Goal: Information Seeking & Learning: Learn about a topic

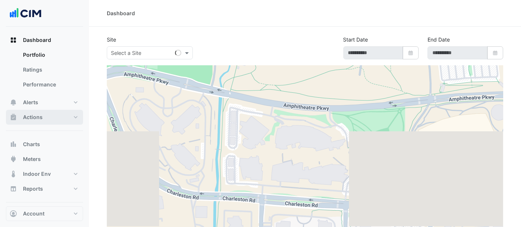
click at [44, 117] on button "Actions" at bounding box center [44, 117] width 77 height 15
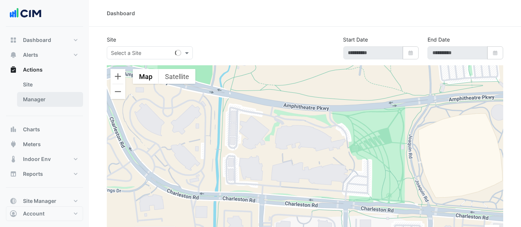
click at [37, 98] on link "Manager" at bounding box center [50, 99] width 66 height 15
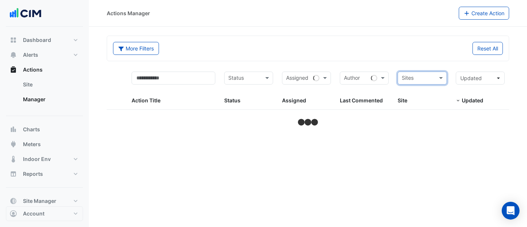
click at [411, 78] on input "text" at bounding box center [418, 79] width 32 height 9
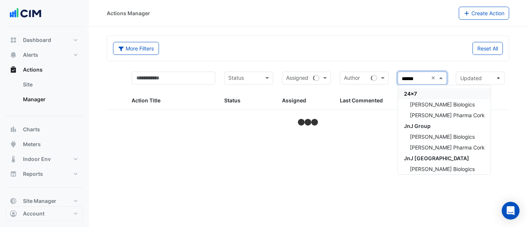
type input "*******"
click at [438, 102] on span "Janssen Biologics" at bounding box center [442, 104] width 65 height 6
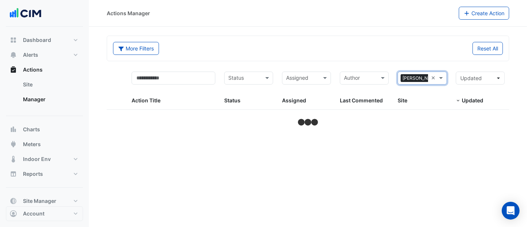
select select "***"
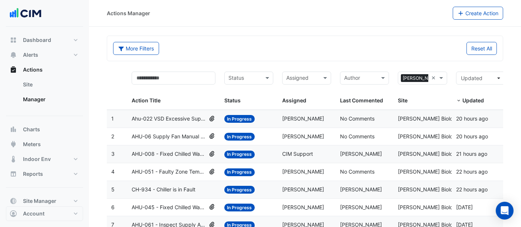
click at [197, 119] on span "Ahu-022 VSD Excessive Supply Fan Speed" at bounding box center [169, 119] width 75 height 9
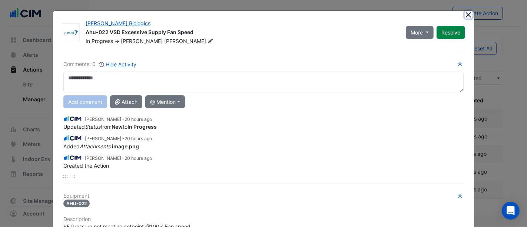
drag, startPoint x: 465, startPoint y: 13, endPoint x: 466, endPoint y: 19, distance: 5.3
click at [466, 16] on button "Close" at bounding box center [469, 15] width 8 height 8
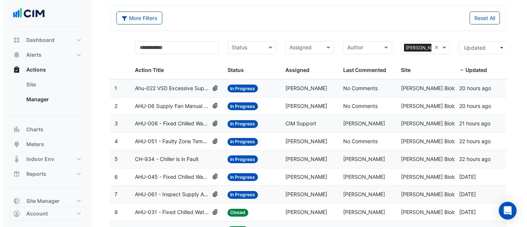
scroll to position [41, 0]
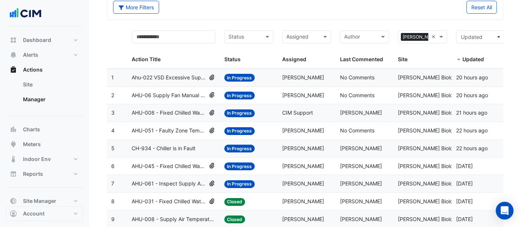
click at [181, 76] on span "Ahu-022 VSD Excessive Supply Fan Speed" at bounding box center [169, 77] width 75 height 9
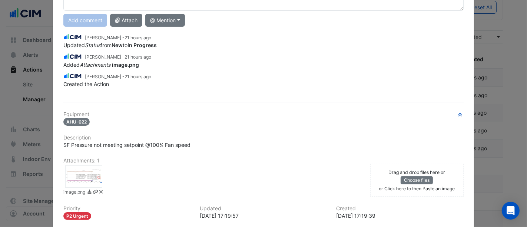
scroll to position [82, 0]
click at [90, 166] on div at bounding box center [83, 176] width 37 height 22
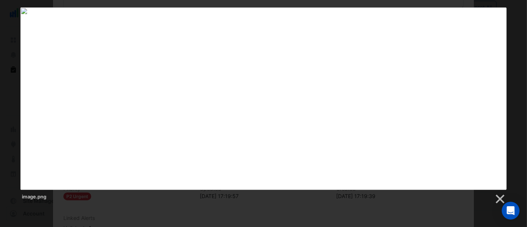
click at [516, 21] on div "image.png" at bounding box center [263, 105] width 527 height 197
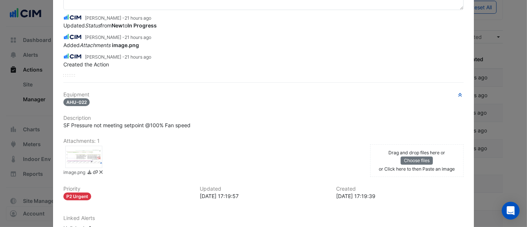
click at [503, 94] on ngb-modal-window "Janssen Biologics Ahu-022 VSD Excessive Supply Fan Speed In Progress -> Simon J…" at bounding box center [263, 113] width 527 height 227
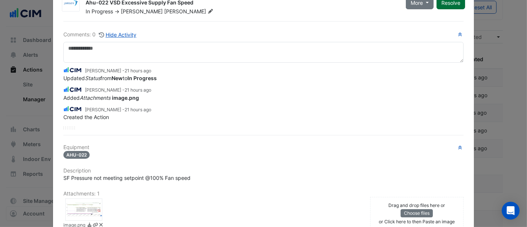
scroll to position [0, 0]
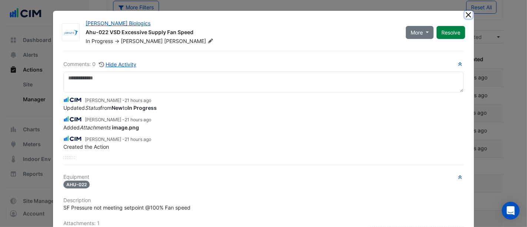
click at [465, 14] on button "Close" at bounding box center [469, 15] width 8 height 8
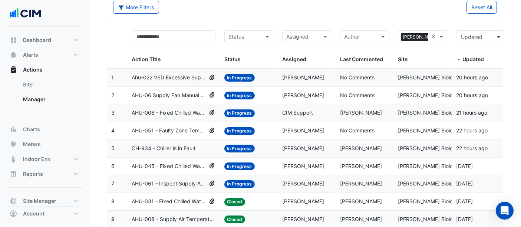
click at [183, 95] on span "AHU-06 Supply Fan Manual Override" at bounding box center [169, 95] width 75 height 9
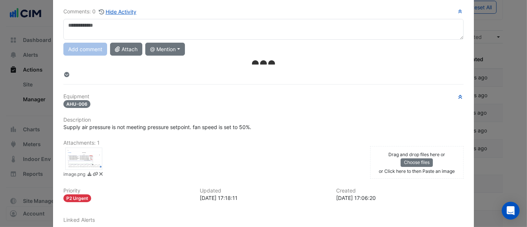
scroll to position [82, 0]
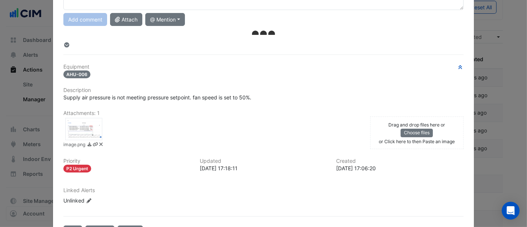
click at [88, 122] on div at bounding box center [83, 129] width 37 height 22
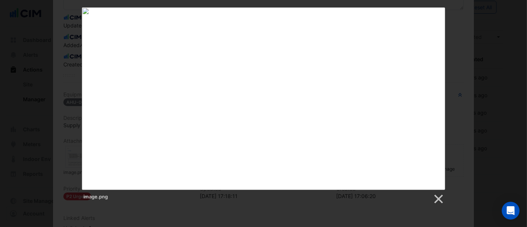
click at [401, 113] on img at bounding box center [263, 98] width 363 height 182
click at [442, 198] on link at bounding box center [438, 199] width 11 height 11
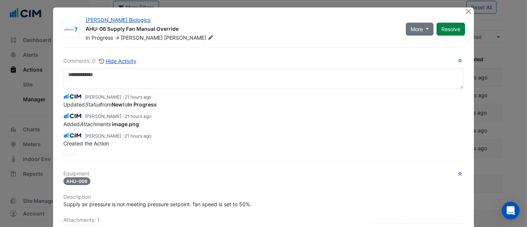
scroll to position [0, 0]
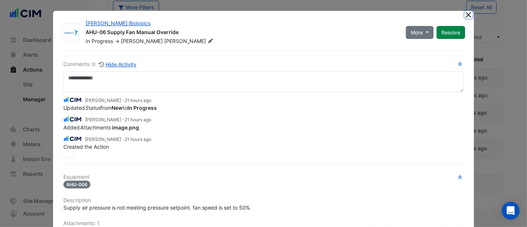
click at [466, 13] on button "Close" at bounding box center [469, 15] width 8 height 8
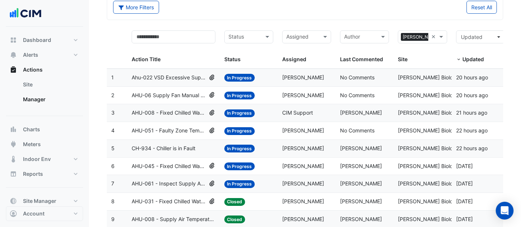
click at [186, 74] on span "Ahu-022 VSD Excessive Supply Fan Speed" at bounding box center [169, 77] width 75 height 9
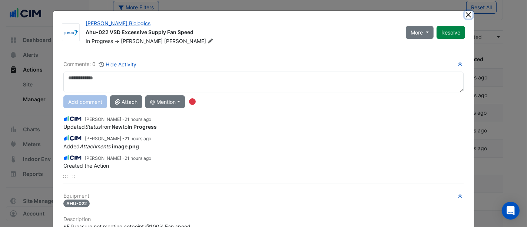
click at [468, 16] on button "Close" at bounding box center [469, 15] width 8 height 8
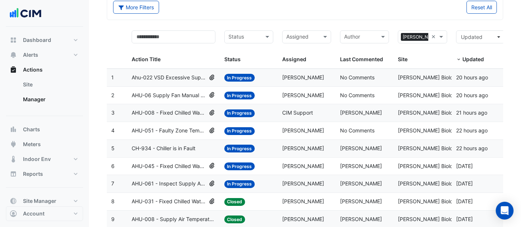
click at [182, 93] on span "AHU-06 Supply Fan Manual Override" at bounding box center [169, 95] width 75 height 9
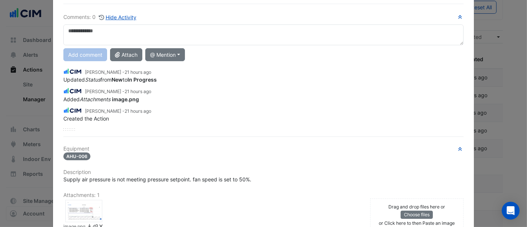
scroll to position [123, 0]
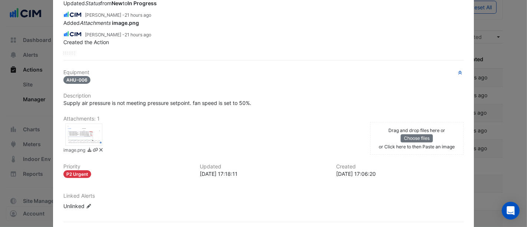
click at [78, 136] on div at bounding box center [83, 134] width 37 height 22
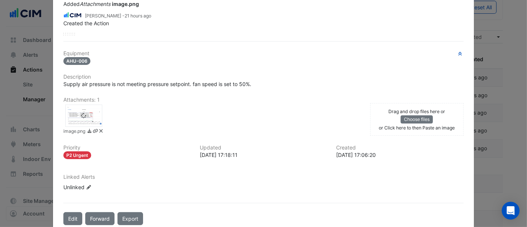
scroll to position [105, 0]
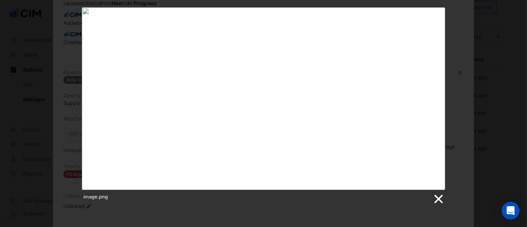
click at [436, 198] on link at bounding box center [438, 199] width 11 height 11
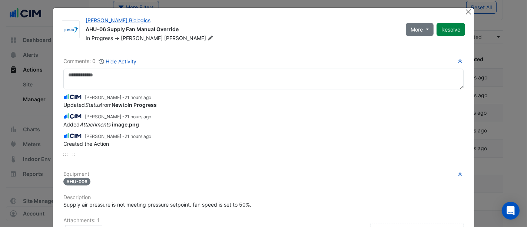
scroll to position [0, 0]
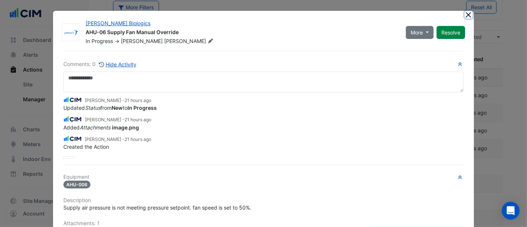
click at [465, 17] on button "Close" at bounding box center [469, 15] width 8 height 8
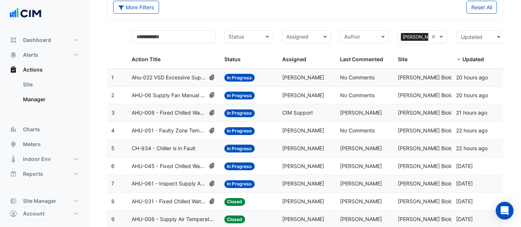
click at [199, 75] on span "Ahu-022 VSD Excessive Supply Fan Speed" at bounding box center [169, 77] width 75 height 9
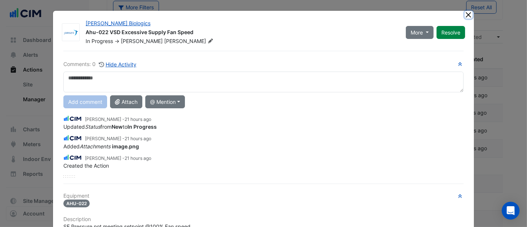
drag, startPoint x: 467, startPoint y: 15, endPoint x: 430, endPoint y: 33, distance: 41.6
click at [467, 14] on button "Close" at bounding box center [469, 15] width 8 height 8
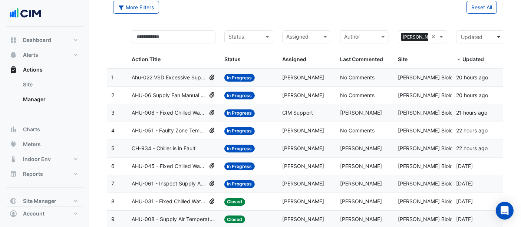
click at [169, 128] on span "AHU-051 - Faulty Zone Temperature Sensor" at bounding box center [169, 130] width 75 height 9
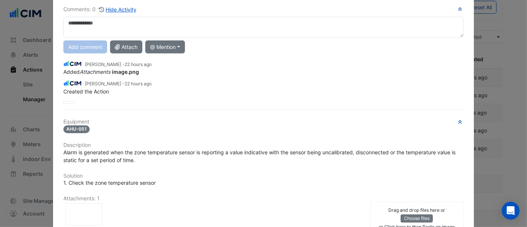
scroll to position [164, 0]
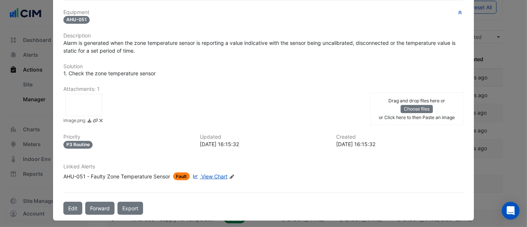
click at [87, 102] on div at bounding box center [83, 105] width 37 height 22
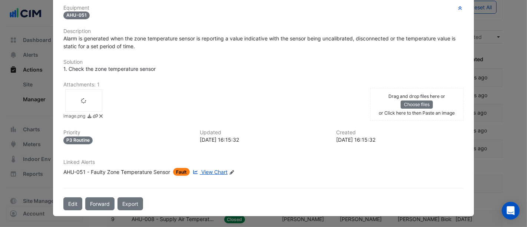
scroll to position [146, 0]
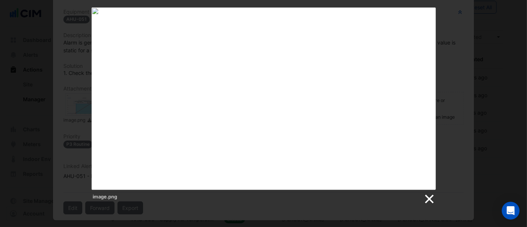
click at [426, 198] on link at bounding box center [428, 199] width 11 height 11
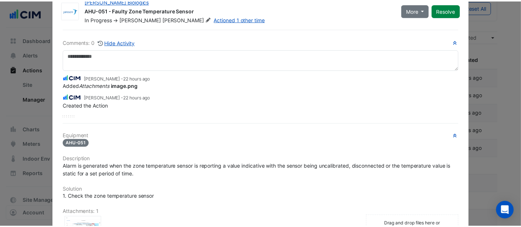
scroll to position [0, 0]
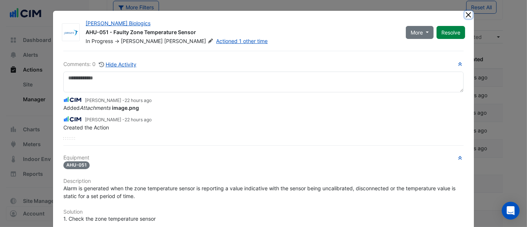
click at [468, 14] on button "Close" at bounding box center [469, 15] width 8 height 8
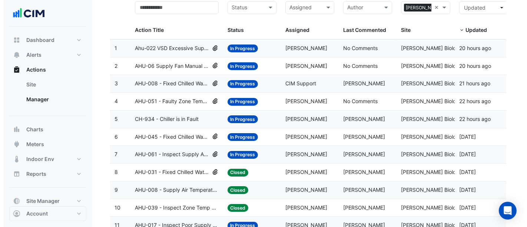
scroll to position [82, 0]
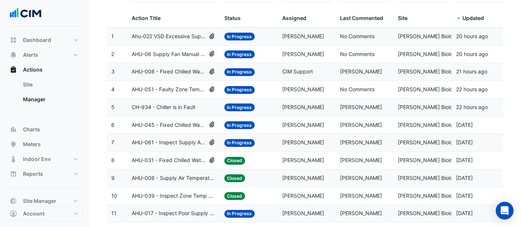
click at [163, 86] on span "AHU-051 - Faulty Zone Temperature Sensor" at bounding box center [169, 89] width 75 height 9
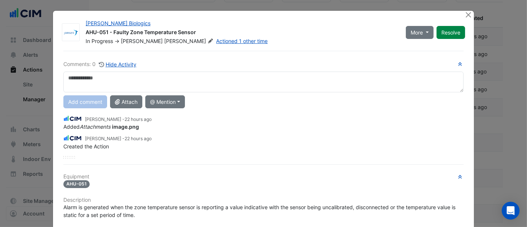
scroll to position [123, 0]
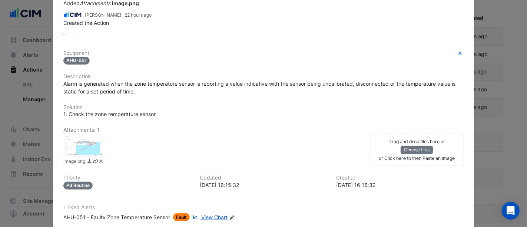
click at [209, 214] on span "View Chart" at bounding box center [214, 217] width 26 height 6
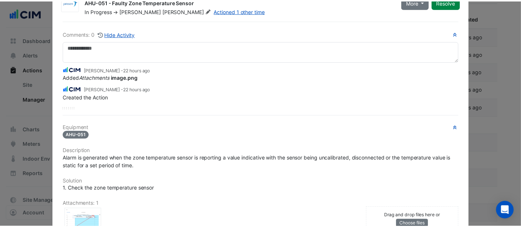
scroll to position [0, 0]
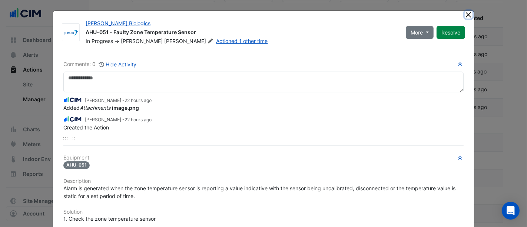
click at [468, 15] on button "Close" at bounding box center [469, 15] width 8 height 8
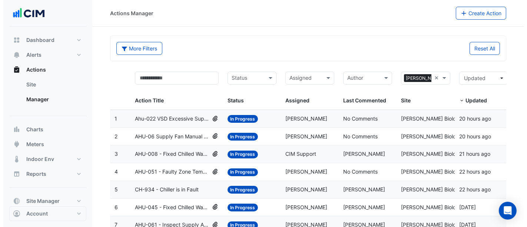
scroll to position [41, 0]
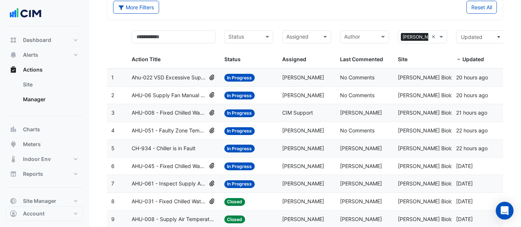
click at [172, 163] on span "AHU-045 - Fixed Chilled Water Valve Position" at bounding box center [169, 166] width 75 height 9
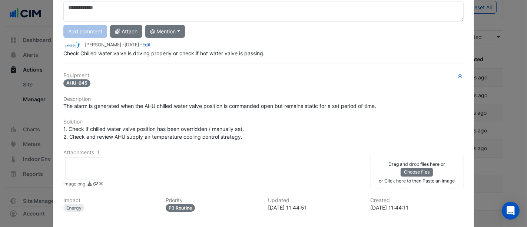
scroll to position [123, 0]
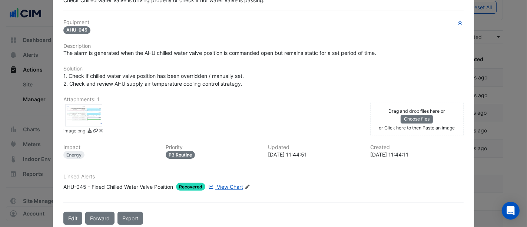
click at [213, 184] on link "View Chart" at bounding box center [225, 187] width 36 height 8
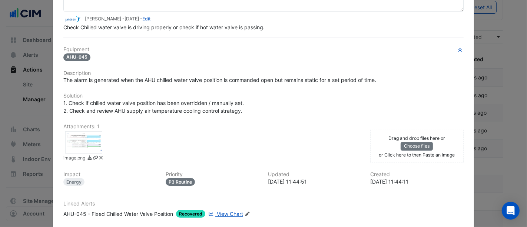
scroll to position [0, 0]
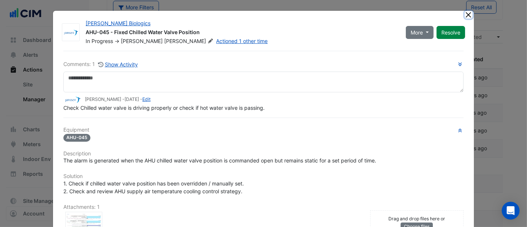
click at [465, 13] on button "Close" at bounding box center [469, 15] width 8 height 8
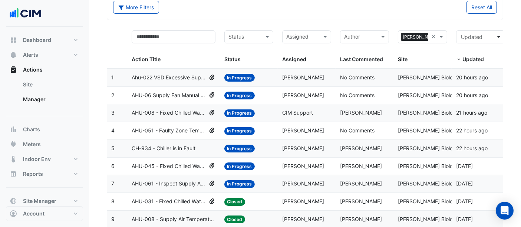
click at [184, 182] on span "AHU-061 - Inspect Supply Air Fan Fault" at bounding box center [169, 183] width 75 height 9
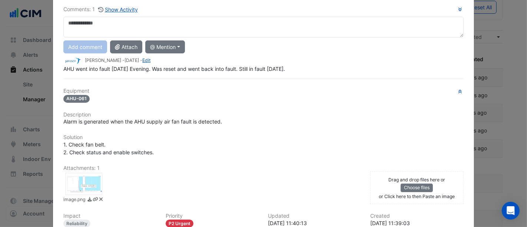
scroll to position [123, 0]
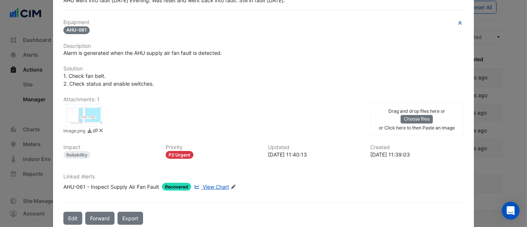
click at [208, 184] on span "View Chart" at bounding box center [216, 187] width 26 height 6
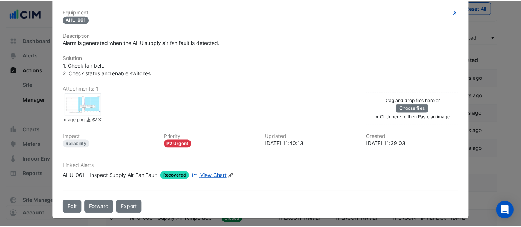
scroll to position [0, 0]
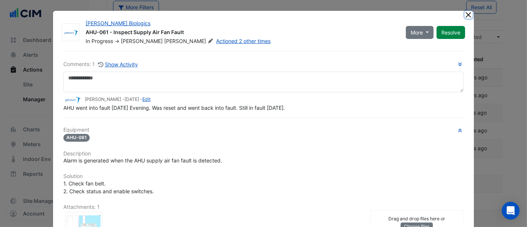
click at [465, 15] on button "Close" at bounding box center [469, 15] width 8 height 8
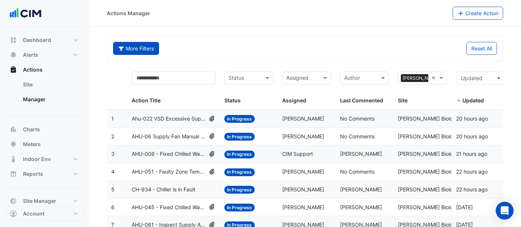
click at [136, 45] on button "More Filters" at bounding box center [136, 48] width 46 height 13
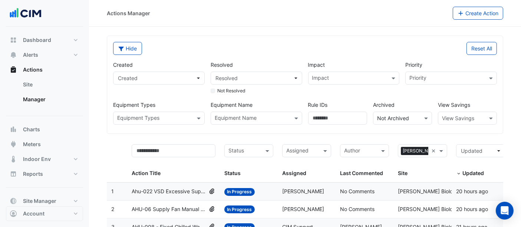
click at [481, 116] on div at bounding box center [467, 118] width 58 height 9
click at [451, 133] on span "Cost" at bounding box center [449, 134] width 11 height 6
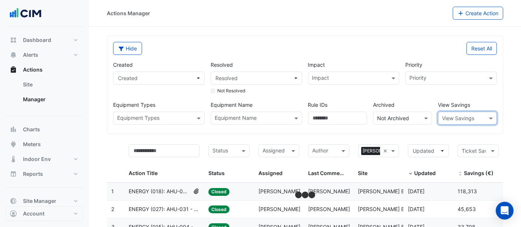
click at [483, 117] on div at bounding box center [467, 118] width 58 height 9
click at [452, 133] on span "Cost" at bounding box center [449, 134] width 11 height 6
click at [176, 80] on span "Created" at bounding box center [157, 78] width 78 height 8
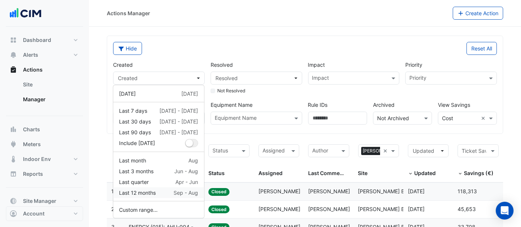
click at [145, 191] on div "Last 12 months" at bounding box center [137, 193] width 37 height 8
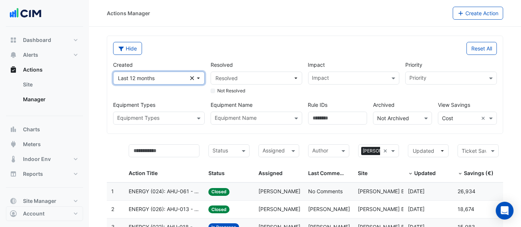
click at [174, 76] on span "Last 12 months" at bounding box center [154, 78] width 72 height 8
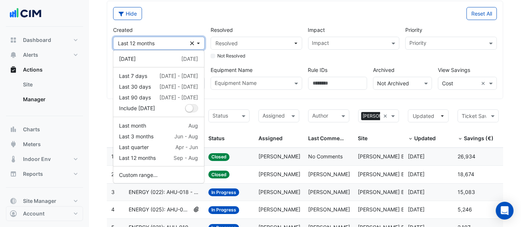
scroll to position [82, 0]
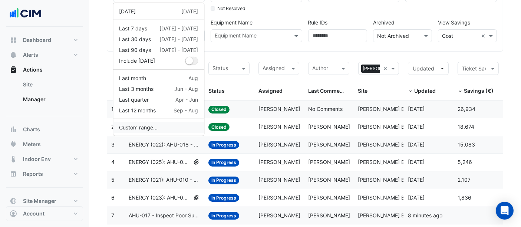
click at [143, 125] on button "Custom range..." at bounding box center [158, 127] width 91 height 11
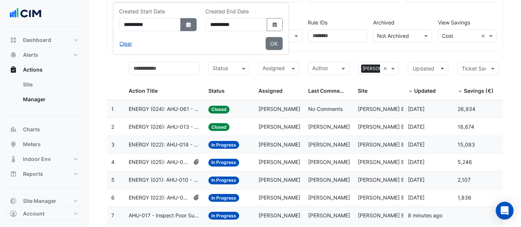
click at [191, 26] on icon "dropDown" at bounding box center [188, 24] width 4 height 5
select select "*"
select select "****"
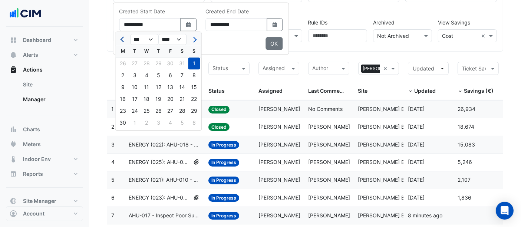
click at [121, 39] on span "Previous month" at bounding box center [124, 40] width 6 height 6
select select "*"
click at [158, 61] on div "1" at bounding box center [158, 63] width 12 height 12
type input "**********"
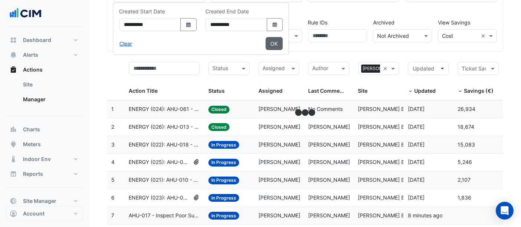
click at [283, 39] on button "OK" at bounding box center [274, 43] width 17 height 13
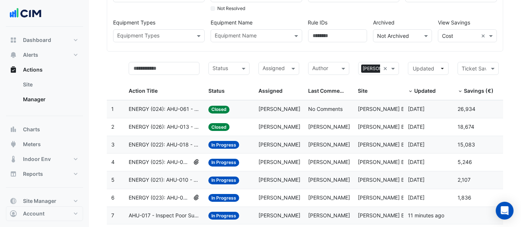
scroll to position [41, 0]
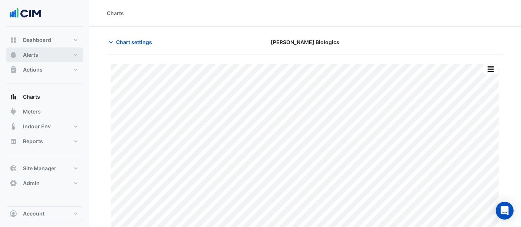
click at [36, 54] on span "Alerts" at bounding box center [30, 54] width 15 height 7
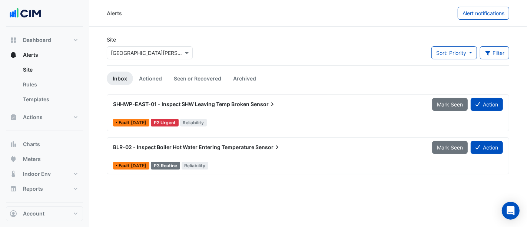
click at [217, 110] on div "SHHWP-EAST-01 - Inspect SHW Leaving Temp Broken Sensor" at bounding box center [268, 104] width 319 height 13
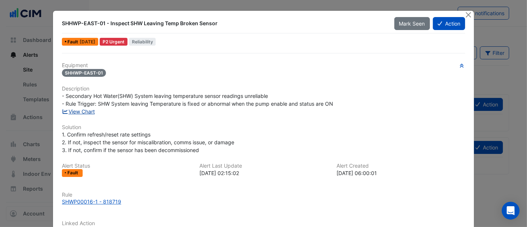
click at [85, 109] on link "View Chart" at bounding box center [78, 111] width 33 height 6
click at [467, 12] on button "Close" at bounding box center [469, 15] width 8 height 8
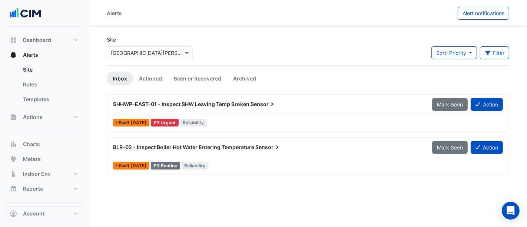
click at [192, 146] on span "BLR-02 - Inspect Boiler Hot Water Entering Temperature" at bounding box center [183, 147] width 141 height 6
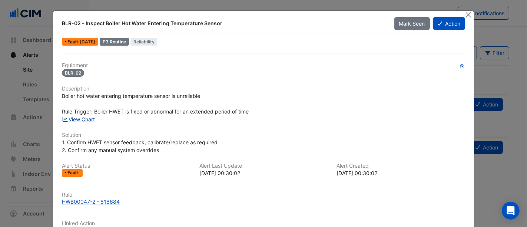
click at [86, 118] on link "View Chart" at bounding box center [78, 119] width 33 height 6
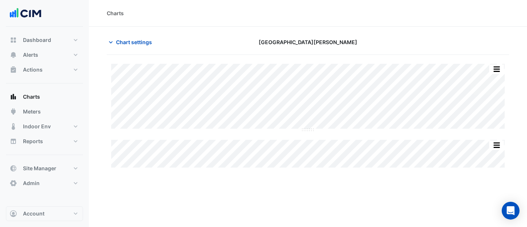
type input "**********"
drag, startPoint x: 142, startPoint y: 41, endPoint x: 143, endPoint y: 47, distance: 6.4
click at [143, 41] on span "Chart settings" at bounding box center [134, 42] width 36 height 8
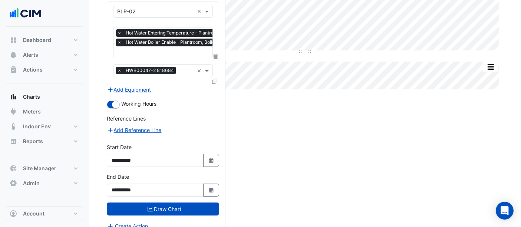
scroll to position [83, 0]
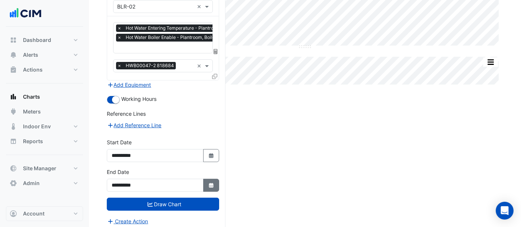
click at [208, 183] on icon "Select Date" at bounding box center [211, 185] width 7 height 5
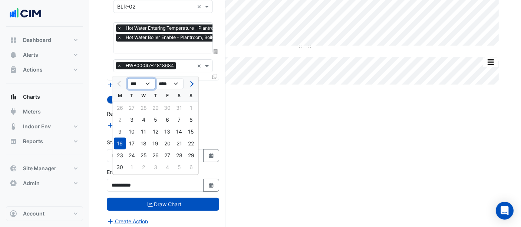
click at [145, 82] on select "*** *** *** *** *** *** ***" at bounding box center [141, 83] width 28 height 11
select select "*"
click at [127, 78] on select "*** *** *** *** *** *** ***" at bounding box center [141, 83] width 28 height 11
click at [146, 143] on div "24" at bounding box center [144, 144] width 12 height 12
type input "**********"
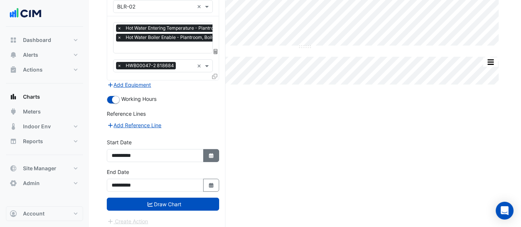
click at [214, 153] on icon "Select Date" at bounding box center [211, 155] width 7 height 5
select select "*"
select select "****"
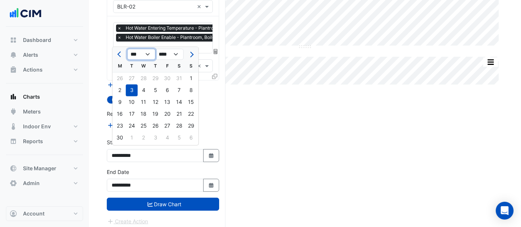
click at [147, 55] on select "*** *** *** *** *** *** *** *** ***" at bounding box center [141, 54] width 28 height 11
select select "*"
click at [127, 49] on select "*** *** *** *** *** *** *** *** ***" at bounding box center [141, 54] width 28 height 11
click at [121, 75] on div "1" at bounding box center [120, 78] width 12 height 12
type input "**********"
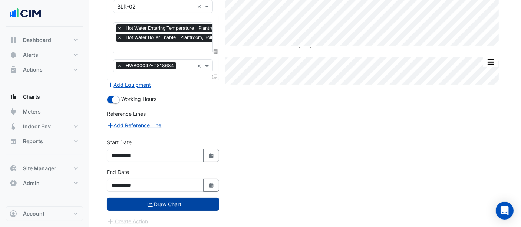
click at [175, 198] on button "Draw Chart" at bounding box center [163, 204] width 112 height 13
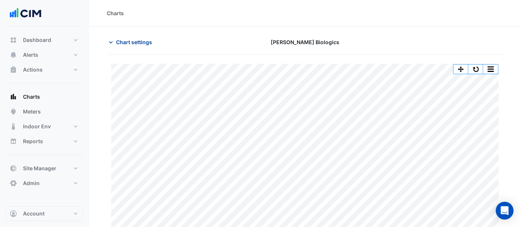
click at [129, 42] on span "Chart settings" at bounding box center [134, 42] width 36 height 8
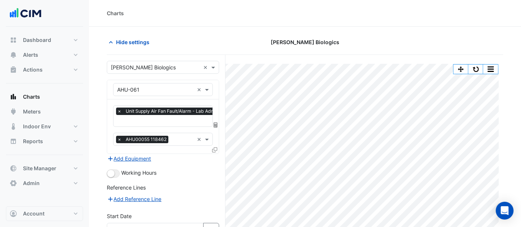
click at [165, 118] on input "text" at bounding box center [179, 122] width 125 height 8
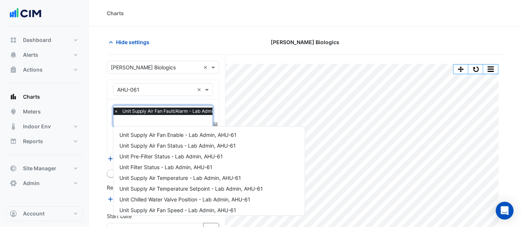
scroll to position [89, 0]
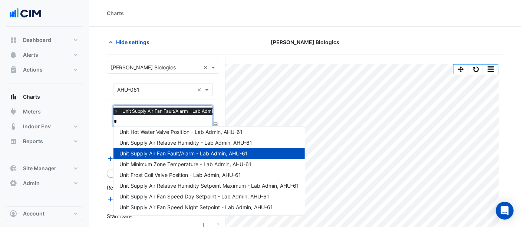
type input "**"
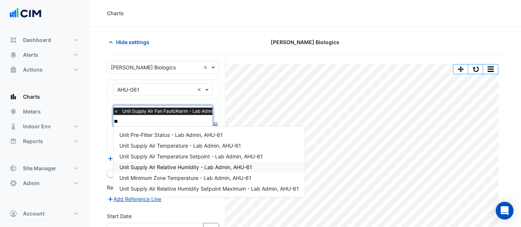
click at [174, 165] on span "Unit Supply Air Relative Humidity - Lab Admin, AHU-61" at bounding box center [185, 167] width 133 height 6
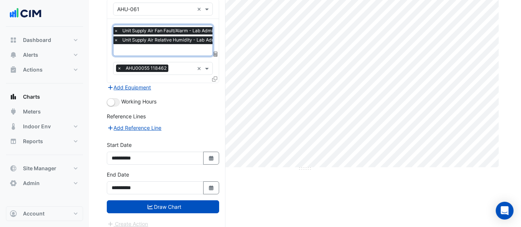
scroll to position [83, 0]
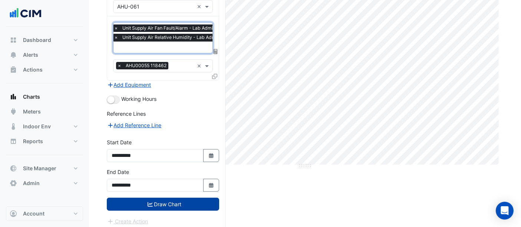
click at [165, 199] on button "Draw Chart" at bounding box center [163, 204] width 112 height 13
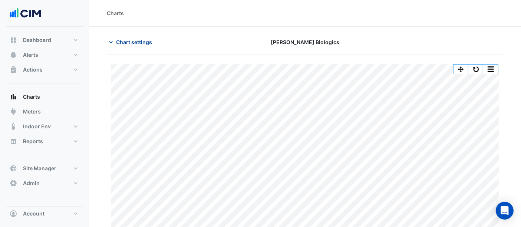
click at [138, 43] on span "Chart settings" at bounding box center [134, 42] width 36 height 8
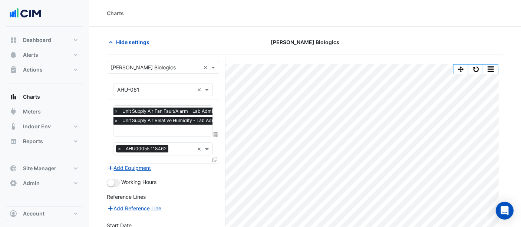
click at [159, 131] on input "text" at bounding box center [178, 131] width 129 height 8
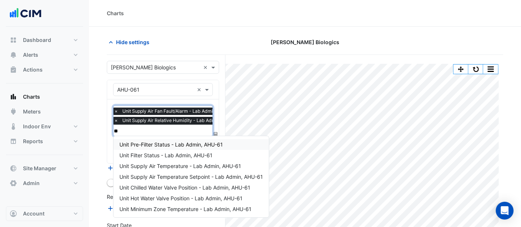
type input "***"
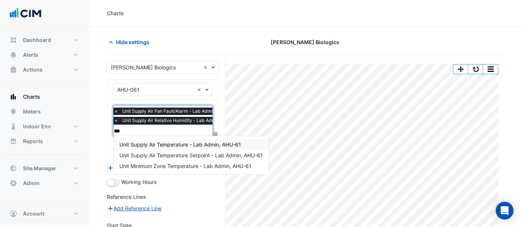
click at [148, 145] on span "Unit Supply Air Temperature - Lab Admin, AHU-61" at bounding box center [180, 144] width 122 height 6
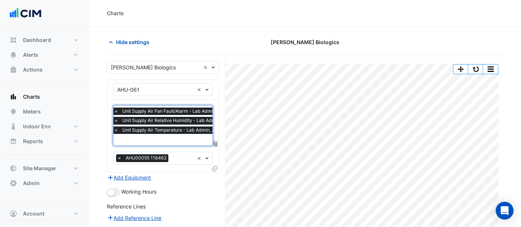
click at [148, 141] on input "text" at bounding box center [178, 140] width 129 height 8
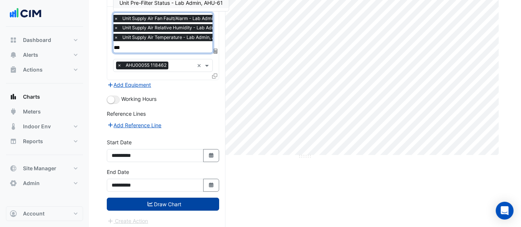
type input "***"
click at [151, 201] on icon "submit" at bounding box center [150, 203] width 5 height 5
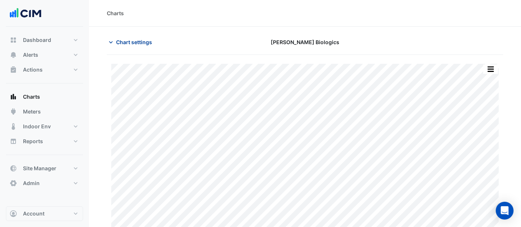
click at [138, 43] on span "Chart settings" at bounding box center [134, 42] width 36 height 8
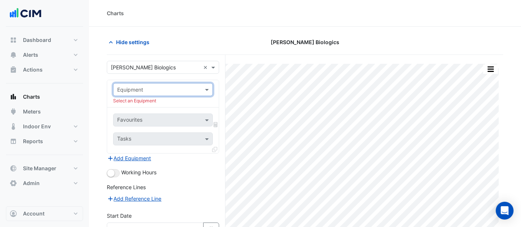
click at [189, 89] on input "text" at bounding box center [155, 90] width 77 height 8
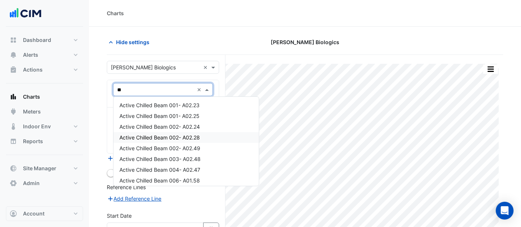
type input "***"
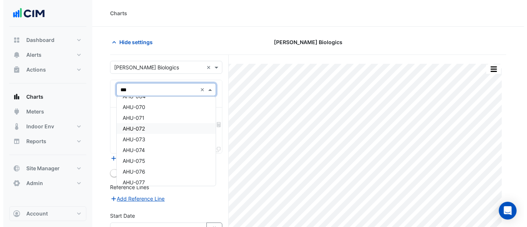
scroll to position [577, 0]
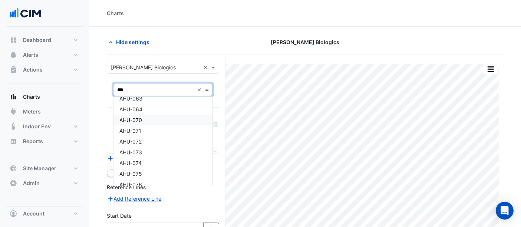
click at [140, 119] on span "AHU-070" at bounding box center [130, 120] width 23 height 6
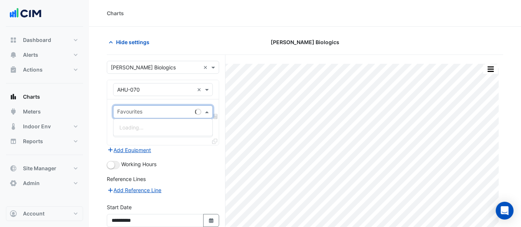
click at [145, 109] on input "text" at bounding box center [154, 113] width 75 height 8
type input "***"
click at [155, 124] on span "Unit Hot Water Valve Position - Suite 3, AHU-070" at bounding box center [178, 127] width 118 height 6
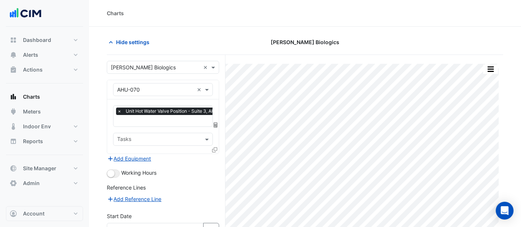
click at [215, 147] on icon at bounding box center [214, 149] width 5 height 5
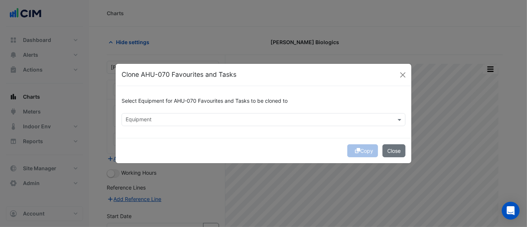
click at [167, 119] on input "text" at bounding box center [259, 120] width 267 height 8
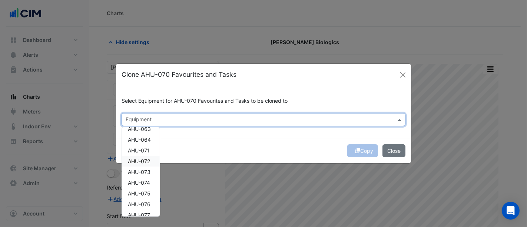
click at [142, 161] on span "AHU-072" at bounding box center [139, 161] width 22 height 6
drag, startPoint x: 142, startPoint y: 170, endPoint x: 143, endPoint y: 178, distance: 8.7
click at [142, 171] on span "AHU-073" at bounding box center [139, 172] width 23 height 6
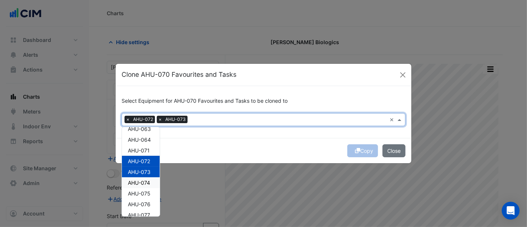
click at [143, 179] on span "AHU-074" at bounding box center [139, 182] width 22 height 6
click at [145, 192] on span "AHU-075" at bounding box center [139, 193] width 23 height 6
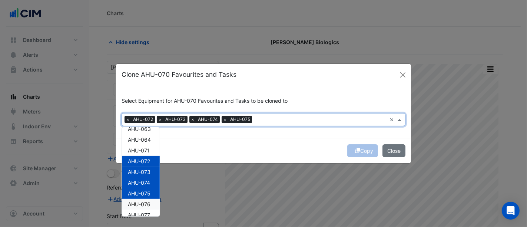
click at [145, 201] on span "AHU-076" at bounding box center [139, 204] width 23 height 6
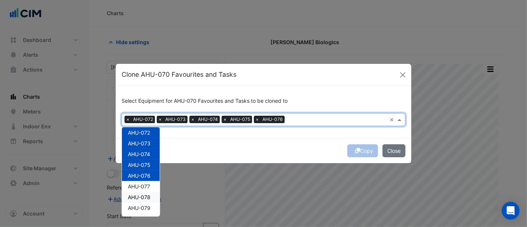
scroll to position [618, 0]
click at [148, 174] on span "AHU-077" at bounding box center [139, 174] width 22 height 6
drag, startPoint x: 145, startPoint y: 181, endPoint x: 145, endPoint y: 185, distance: 4.1
click at [145, 182] on span "AHU-078" at bounding box center [139, 184] width 23 height 6
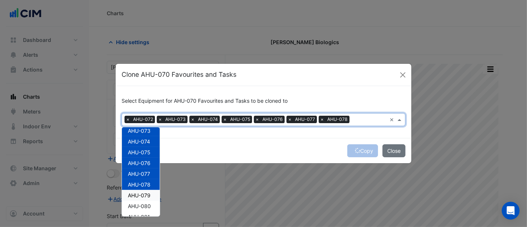
click at [145, 190] on div "AHU-079" at bounding box center [141, 195] width 38 height 11
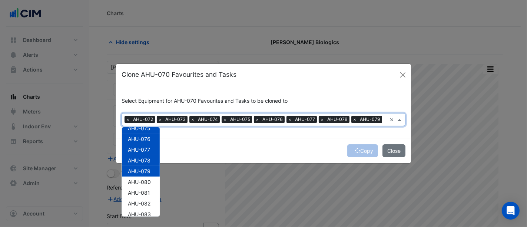
scroll to position [659, 0]
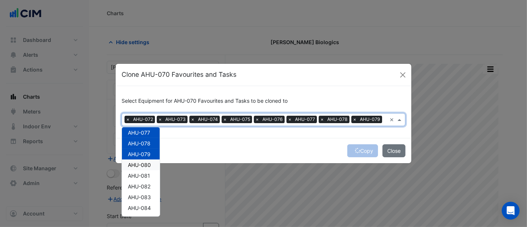
click at [145, 162] on span "AHU-080" at bounding box center [139, 165] width 23 height 6
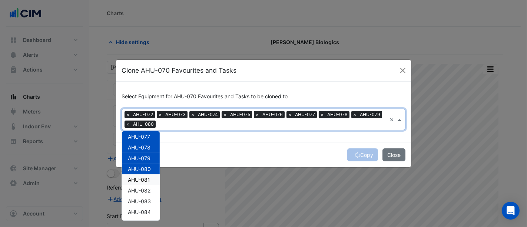
drag, startPoint x: 145, startPoint y: 177, endPoint x: 144, endPoint y: 183, distance: 6.3
click at [145, 177] on span "AHU-081" at bounding box center [139, 180] width 22 height 6
click at [144, 188] on div "AHU-082" at bounding box center [141, 190] width 38 height 11
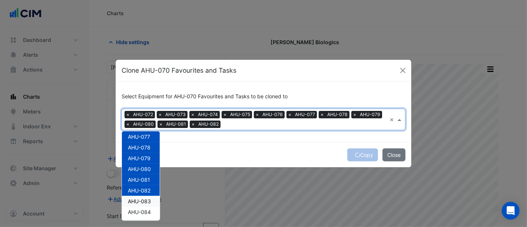
drag, startPoint x: 147, startPoint y: 200, endPoint x: 146, endPoint y: 207, distance: 7.5
click at [147, 201] on span "AHU-083" at bounding box center [139, 201] width 23 height 6
click at [146, 207] on div "AHU-084" at bounding box center [141, 212] width 38 height 11
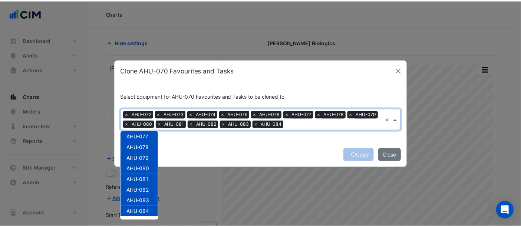
scroll to position [669, 0]
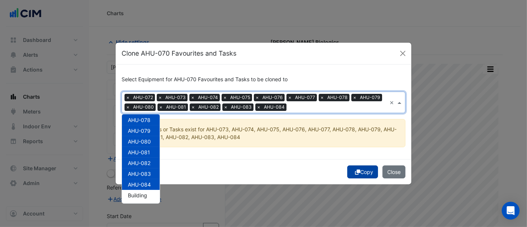
click at [367, 171] on button "Copy" at bounding box center [362, 171] width 31 height 13
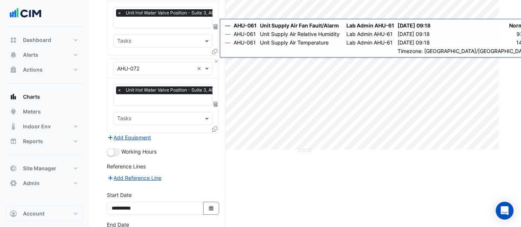
scroll to position [150, 0]
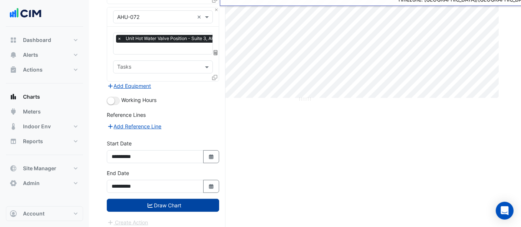
click at [194, 199] on button "Draw Chart" at bounding box center [163, 205] width 112 height 13
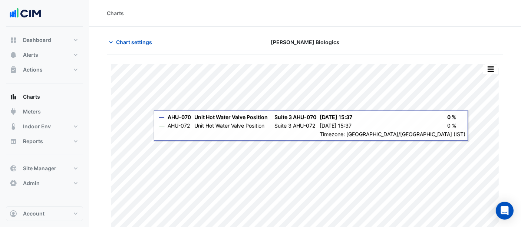
scroll to position [24, 0]
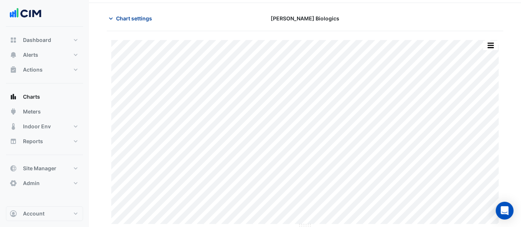
click at [125, 18] on span "Chart settings" at bounding box center [134, 18] width 36 height 8
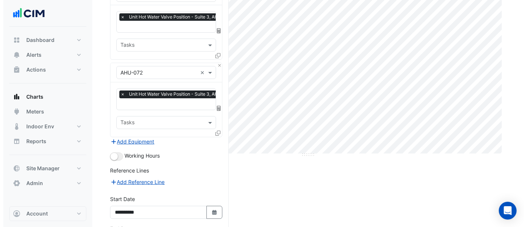
scroll to position [65, 0]
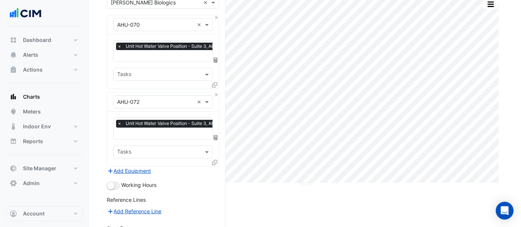
click at [212, 160] on icon at bounding box center [214, 162] width 5 height 5
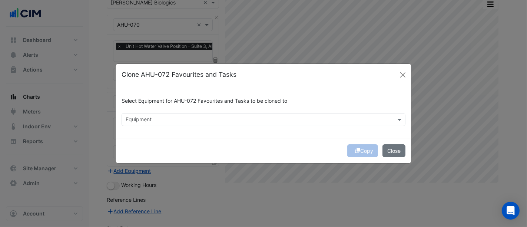
click at [220, 115] on div "Equipment" at bounding box center [257, 119] width 271 height 11
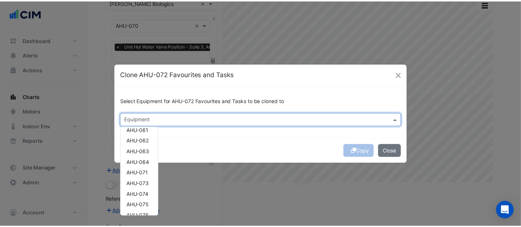
scroll to position [535, 0]
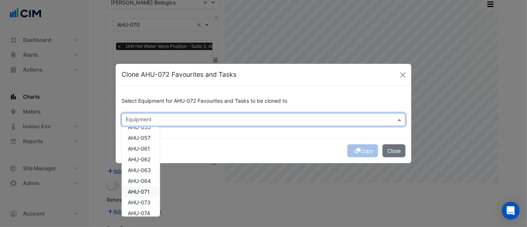
drag, startPoint x: 144, startPoint y: 187, endPoint x: 186, endPoint y: 185, distance: 42.3
click at [145, 187] on div "AHU-071" at bounding box center [141, 191] width 38 height 11
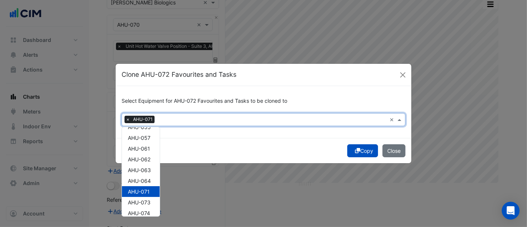
click at [367, 151] on button "Copy" at bounding box center [362, 150] width 31 height 13
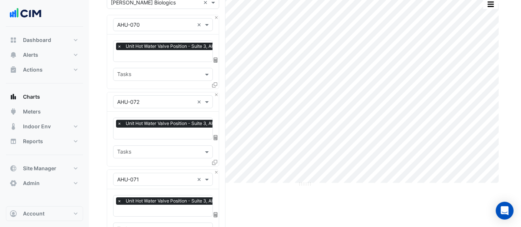
scroll to position [226, 0]
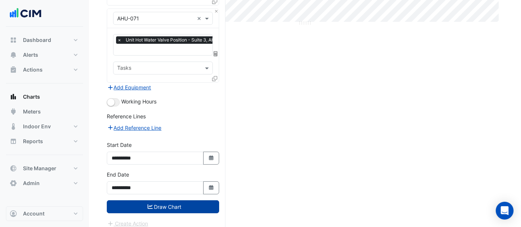
click at [199, 201] on button "Draw Chart" at bounding box center [163, 206] width 112 height 13
